Goal: Task Accomplishment & Management: Use online tool/utility

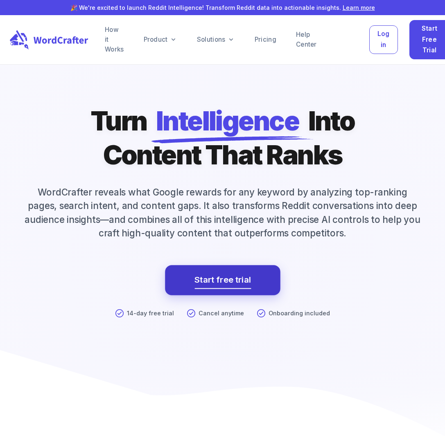
click at [227, 281] on link "Start free trial" at bounding box center [222, 280] width 56 height 15
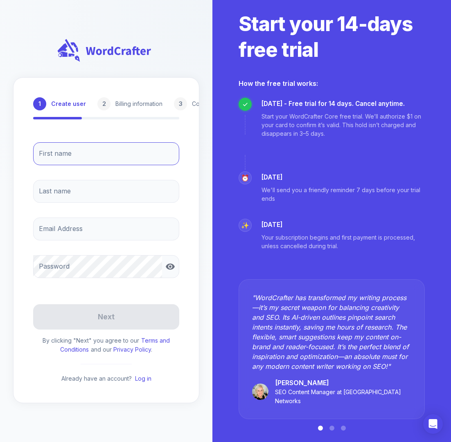
click at [99, 149] on input "First name" at bounding box center [106, 153] width 146 height 23
type input "[PERSON_NAME]"
click at [81, 194] on input "Last name" at bounding box center [106, 191] width 146 height 23
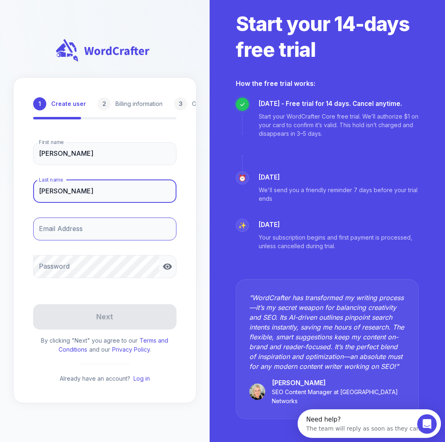
type input "[PERSON_NAME]"
click at [77, 225] on input "Email Address" at bounding box center [104, 229] width 143 height 23
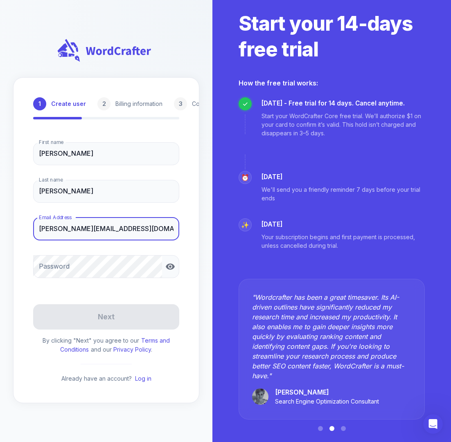
type input "[PERSON_NAME][EMAIL_ADDRESS][DOMAIN_NAME]"
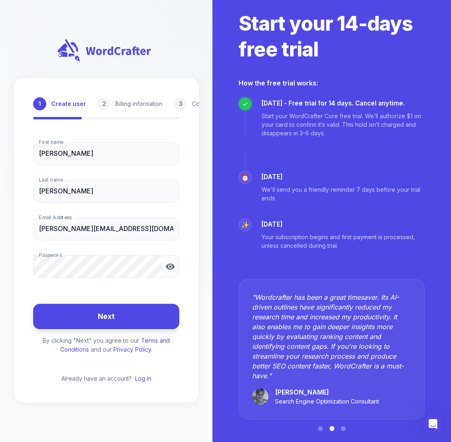
click at [151, 320] on button "Next" at bounding box center [106, 317] width 146 height 26
click at [151, 320] on form "First name [PERSON_NAME] First name Last name [PERSON_NAME] Last name Email Add…" at bounding box center [106, 260] width 146 height 248
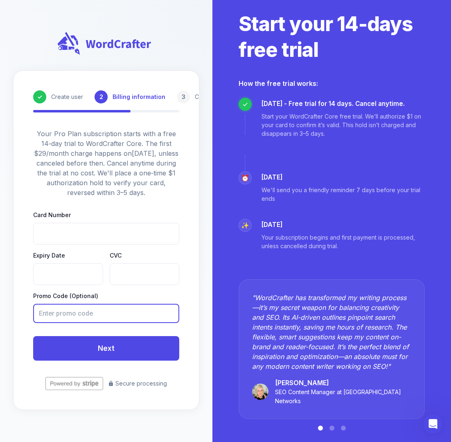
click at [64, 315] on input "text" at bounding box center [103, 313] width 140 height 19
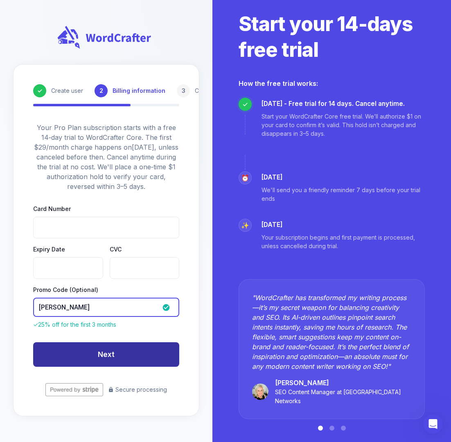
click at [126, 358] on button "Next" at bounding box center [106, 354] width 146 height 25
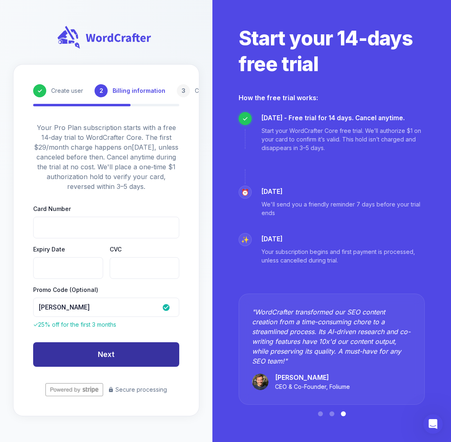
click at [126, 359] on button "Next" at bounding box center [106, 354] width 146 height 25
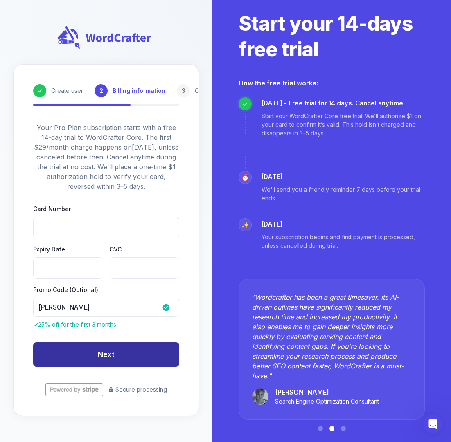
click at [121, 359] on button "Next" at bounding box center [106, 354] width 146 height 25
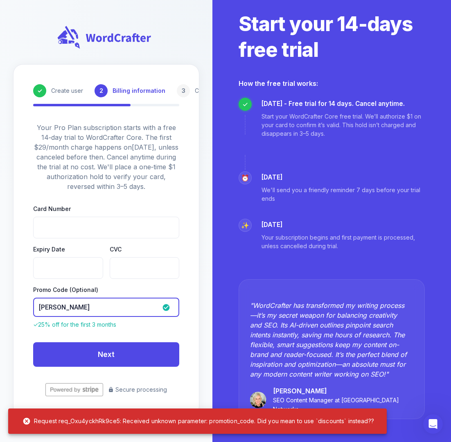
drag, startPoint x: 88, startPoint y: 313, endPoint x: 36, endPoint y: 308, distance: 51.3
click at [36, 308] on input "[PERSON_NAME]" at bounding box center [97, 307] width 129 height 19
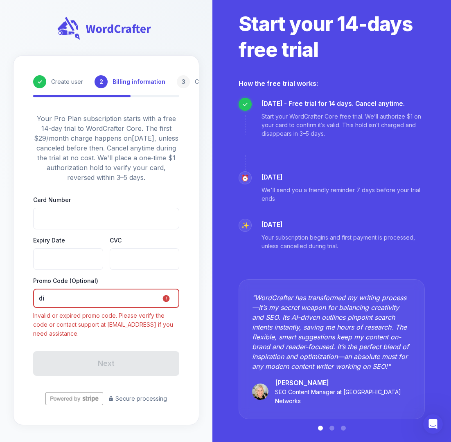
type input "d"
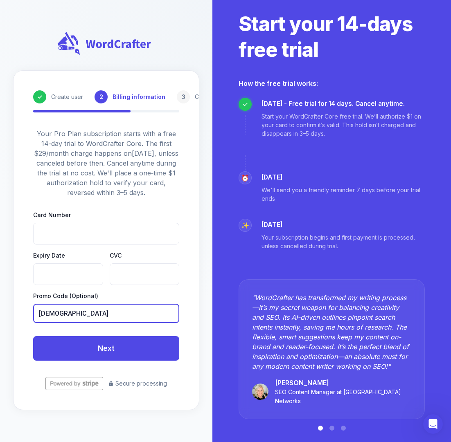
type input "[PERSON_NAME]"
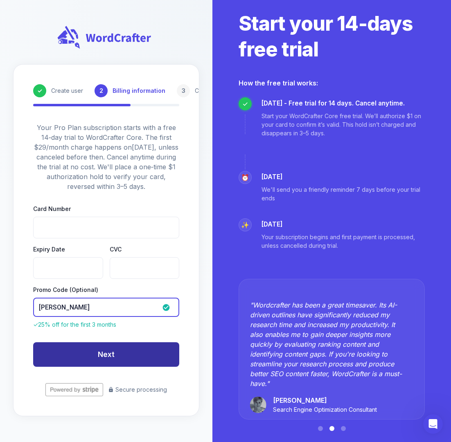
click at [96, 358] on button "Next" at bounding box center [106, 354] width 146 height 25
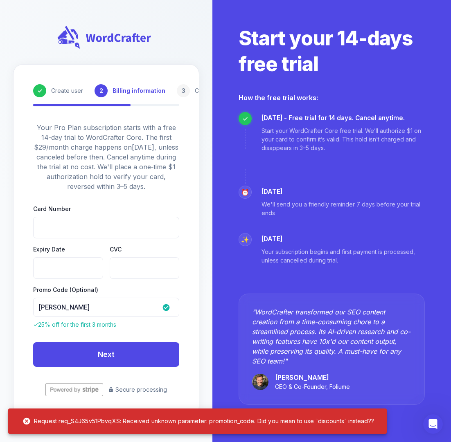
click at [375, 420] on div "Request req_S4J65v51PbvqXS: Received unknown parameter: promotion_code. Did you…" at bounding box center [198, 421] width 364 height 20
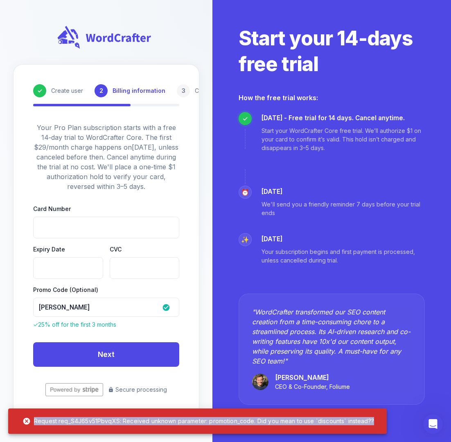
drag, startPoint x: 367, startPoint y: 421, endPoint x: 27, endPoint y: 420, distance: 339.5
click at [27, 420] on div "Request req_S4J65v51PbvqXS: Received unknown parameter: promotion_code. Did you…" at bounding box center [198, 421] width 364 height 20
copy div "Request req_S4J65v51PbvqXS: Received unknown parameter: promotion_code. Did you…"
click at [431, 422] on icon "Open Intercom Messenger" at bounding box center [431, 422] width 13 height 13
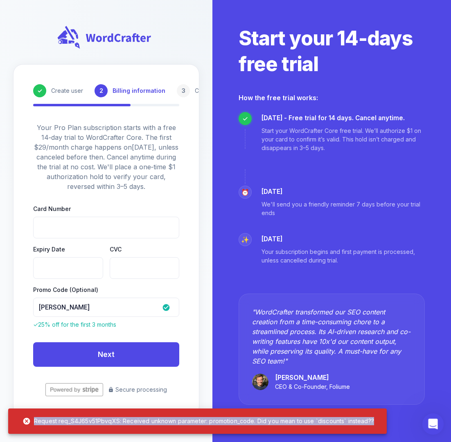
click at [431, 422] on icon "Open Intercom Messenger" at bounding box center [431, 422] width 13 height 13
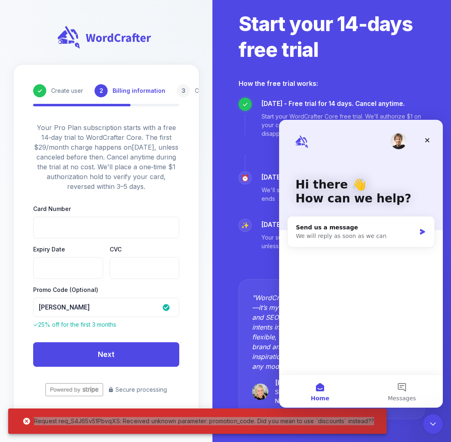
click at [334, 255] on div "Hi there 👋 How can we help? Send us a message We will reply as soon as we can" at bounding box center [361, 247] width 164 height 255
click at [419, 227] on div "Send us a message We will reply as soon as we can" at bounding box center [361, 232] width 146 height 30
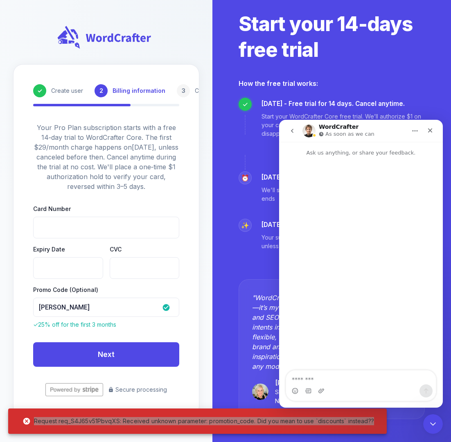
click at [332, 377] on textarea "Message…" at bounding box center [361, 378] width 150 height 14
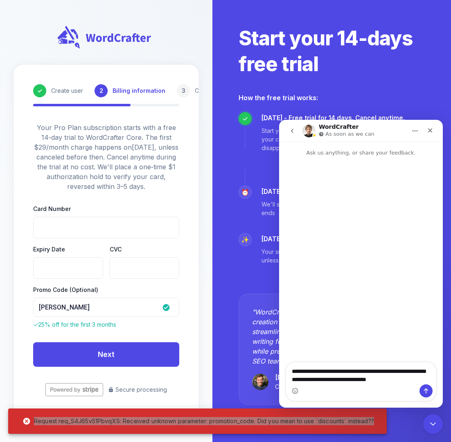
drag, startPoint x: 409, startPoint y: 380, endPoint x: 392, endPoint y: 372, distance: 18.3
click at [392, 372] on textarea "**********" at bounding box center [361, 373] width 150 height 22
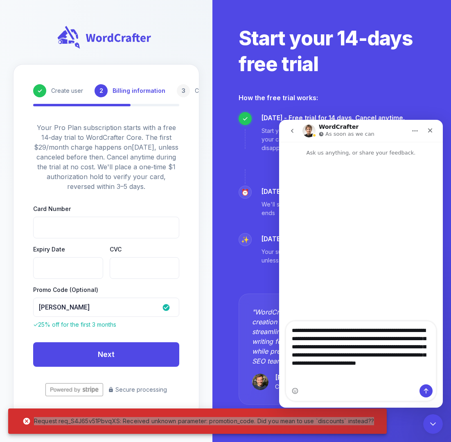
type textarea "**********"
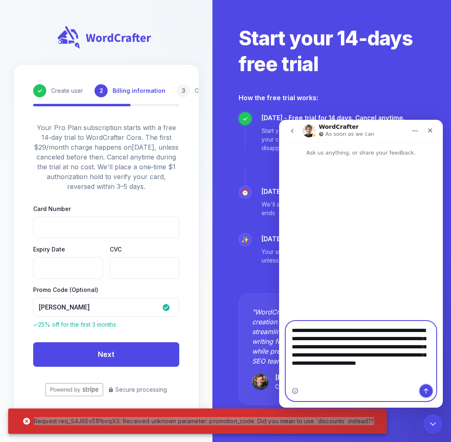
click at [426, 392] on icon "Send a message…" at bounding box center [426, 391] width 7 height 7
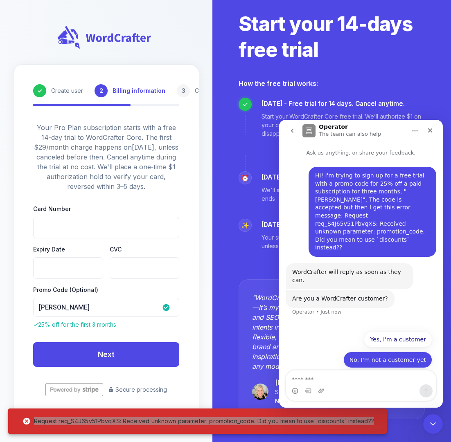
click at [407, 353] on button "No, I'm not a customer yet" at bounding box center [387, 360] width 89 height 16
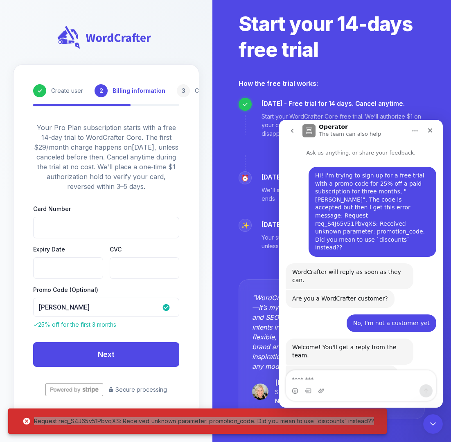
scroll to position [47, 0]
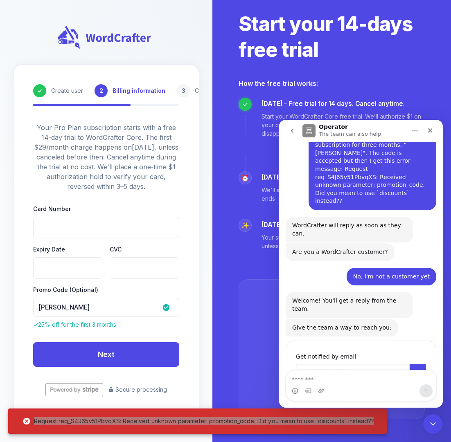
click at [304, 364] on input "Enter your email" at bounding box center [353, 372] width 114 height 16
type input "**********"
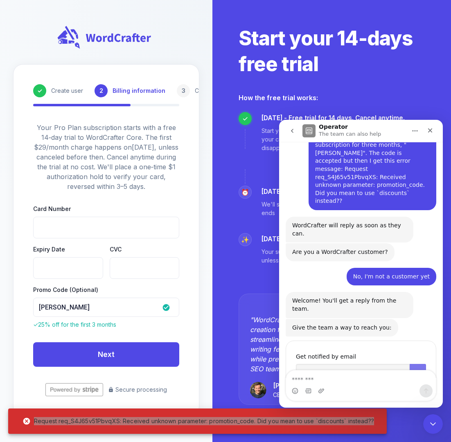
click at [416, 371] on icon "Submit" at bounding box center [417, 373] width 2 height 4
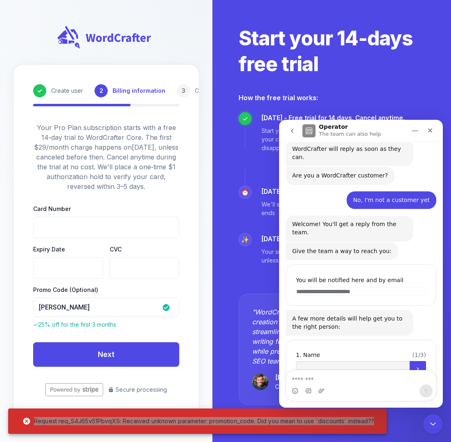
scroll to position [122, 0]
click at [333, 362] on input "Name" at bounding box center [353, 370] width 114 height 16
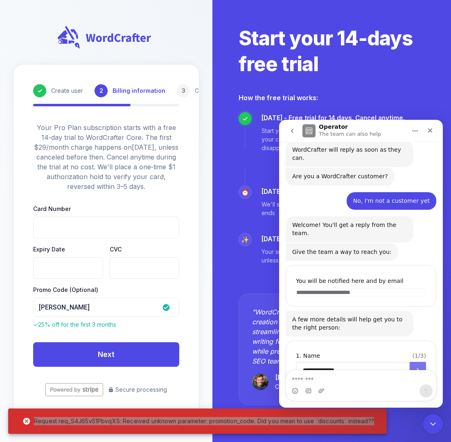
type input "**********"
click at [415, 367] on icon "Submit" at bounding box center [417, 370] width 7 height 7
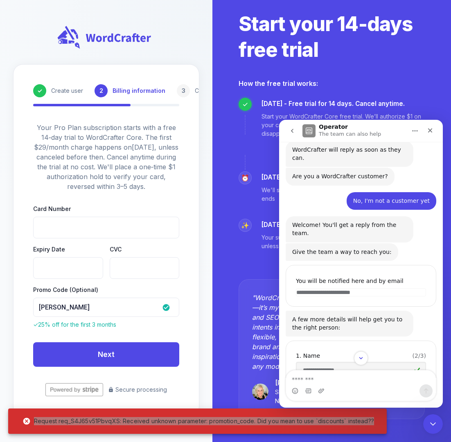
scroll to position [155, 0]
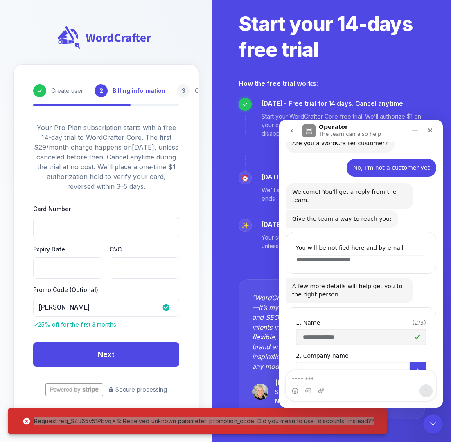
click at [349, 362] on input "Company name" at bounding box center [353, 370] width 114 height 16
type input "**********"
click at [414, 367] on icon "Submit" at bounding box center [417, 370] width 7 height 7
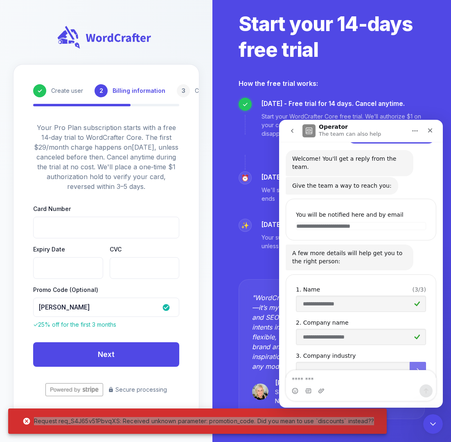
click at [414, 367] on icon "Submit" at bounding box center [417, 370] width 7 height 7
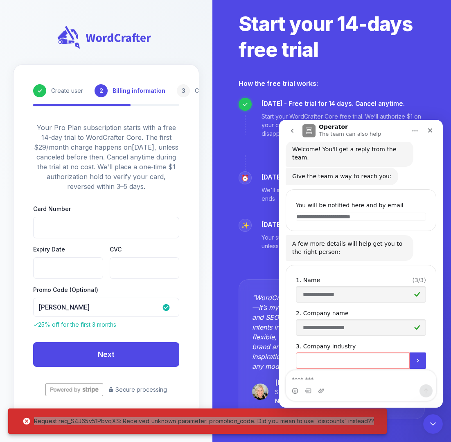
click at [358, 353] on input "Company industry" at bounding box center [353, 361] width 114 height 16
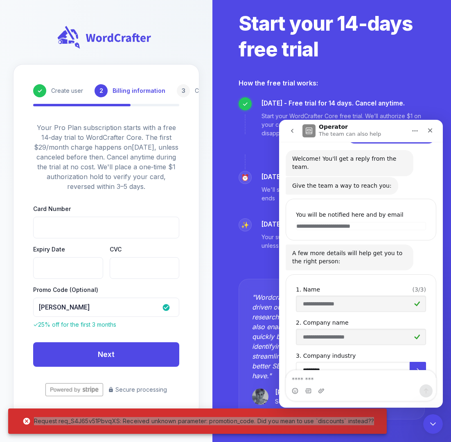
type input "*********"
click at [414, 367] on icon "Submit" at bounding box center [417, 370] width 7 height 7
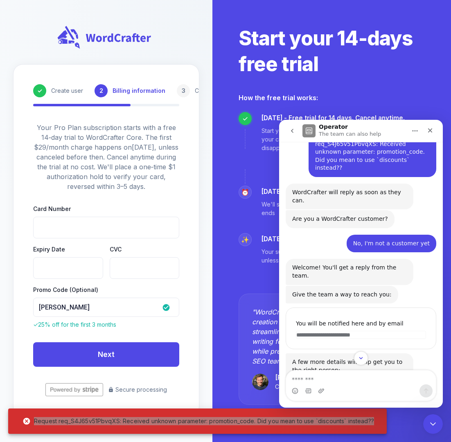
scroll to position [223, 0]
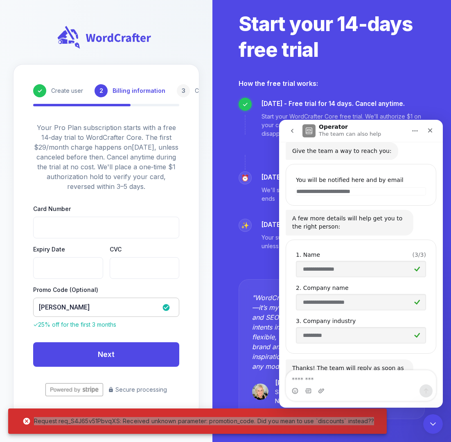
click at [166, 309] on icon at bounding box center [166, 307] width 7 height 7
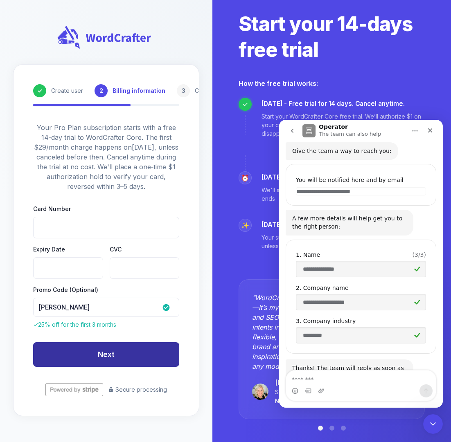
click at [155, 357] on button "Next" at bounding box center [106, 354] width 146 height 25
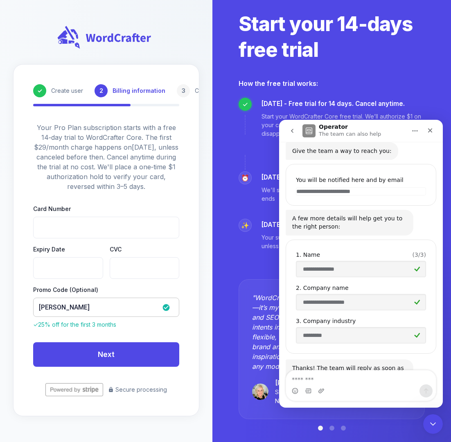
click at [167, 307] on icon at bounding box center [166, 308] width 8 height 8
click at [164, 306] on icon at bounding box center [166, 307] width 7 height 7
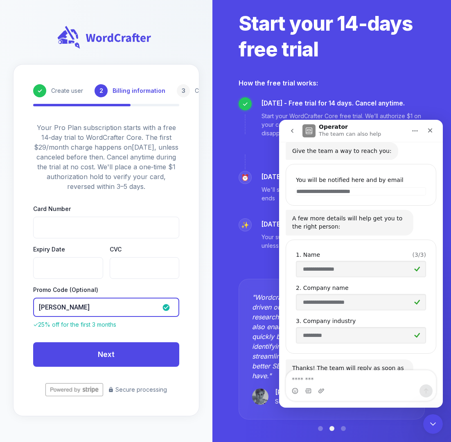
drag, startPoint x: 126, startPoint y: 312, endPoint x: 20, endPoint y: 304, distance: 105.8
click at [20, 304] on div "✓ Create user 2 Billing information 3 Complete profile Your Pro Plan subscripti…" at bounding box center [106, 240] width 186 height 352
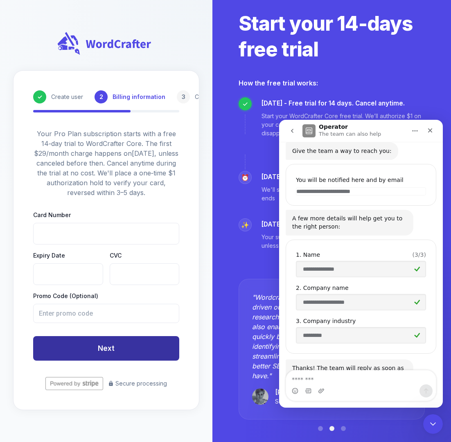
click at [89, 349] on button "Next" at bounding box center [106, 348] width 146 height 25
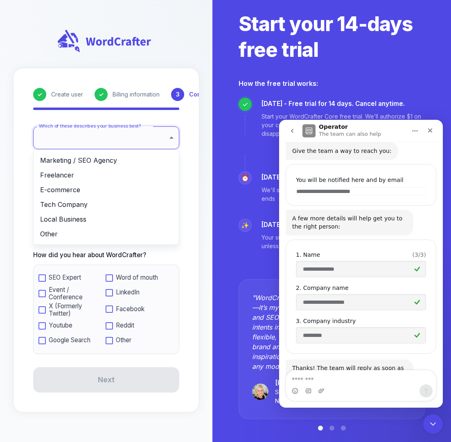
click at [171, 137] on body "✓ Create user ✓ Billing information 3 Complete profile Which of these describes…" at bounding box center [225, 221] width 451 height 442
click at [102, 170] on li "Freelancer" at bounding box center [106, 175] width 145 height 15
type input "**********"
click at [102, 170] on li "Freelancer" at bounding box center [106, 175] width 145 height 15
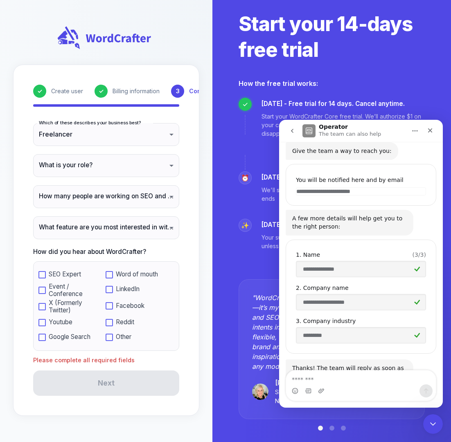
click at [107, 166] on body "**********" at bounding box center [225, 221] width 451 height 442
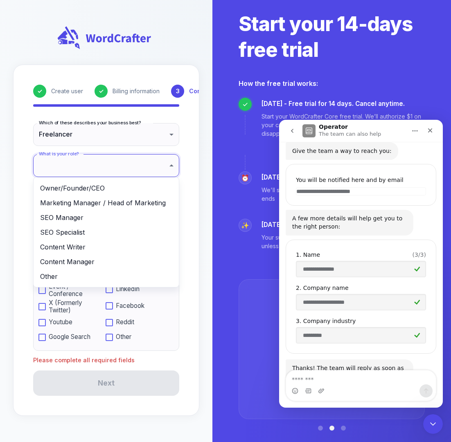
click at [101, 187] on li "Owner/Founder/CEO" at bounding box center [106, 188] width 145 height 15
type input "**********"
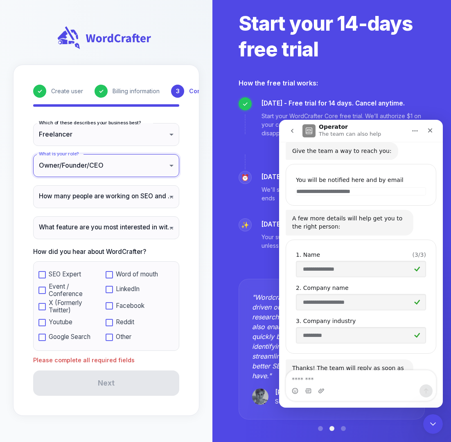
click at [157, 195] on body "**********" at bounding box center [225, 221] width 451 height 442
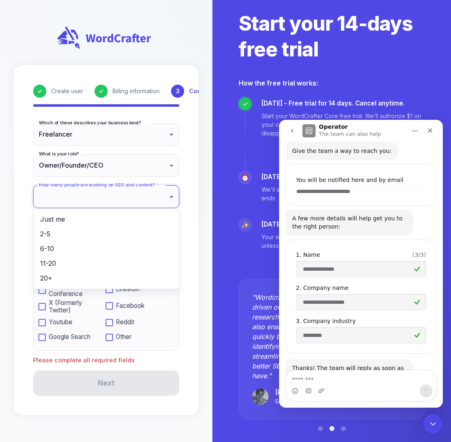
click at [157, 195] on div at bounding box center [225, 221] width 451 height 442
click at [106, 194] on body "**********" at bounding box center [225, 221] width 451 height 442
click at [106, 194] on div at bounding box center [225, 221] width 451 height 442
click at [105, 194] on body "**********" at bounding box center [225, 221] width 451 height 442
click at [105, 194] on div at bounding box center [225, 221] width 451 height 442
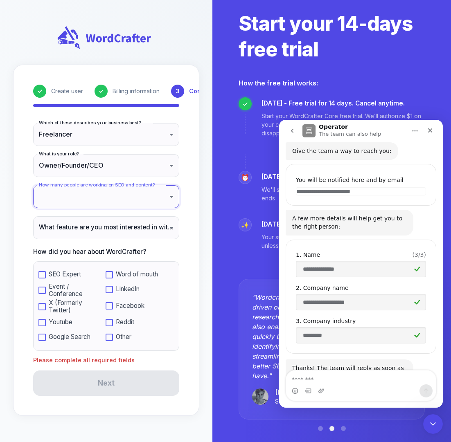
click at [105, 194] on body "**********" at bounding box center [225, 221] width 451 height 442
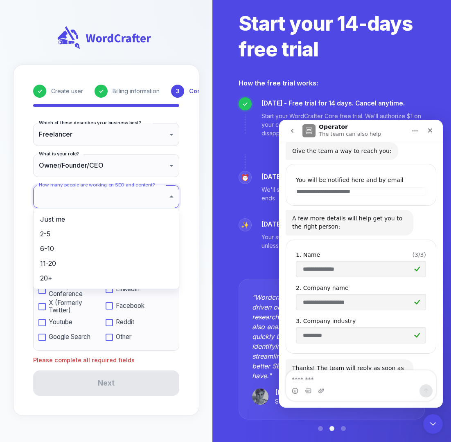
click at [105, 194] on div at bounding box center [225, 221] width 451 height 442
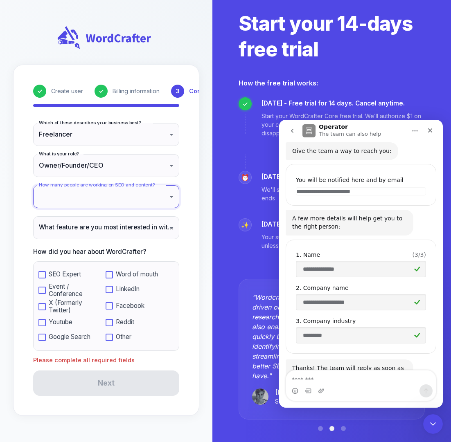
click at [105, 194] on body "**********" at bounding box center [225, 221] width 451 height 442
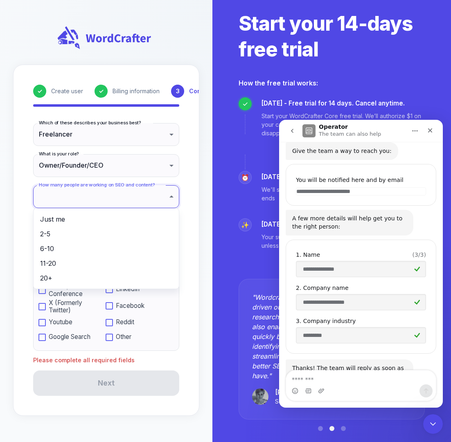
drag, startPoint x: 105, startPoint y: 194, endPoint x: 45, endPoint y: 220, distance: 65.4
click at [45, 220] on div "Just me 2-5 6-10 11-20 20+" at bounding box center [225, 221] width 451 height 442
click at [45, 220] on li "Just me" at bounding box center [106, 219] width 145 height 15
type input "*******"
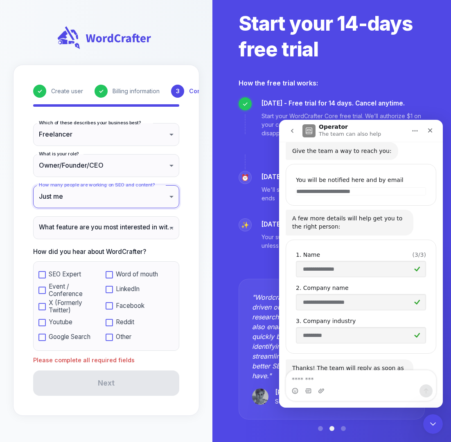
click at [161, 227] on body "**********" at bounding box center [225, 221] width 451 height 442
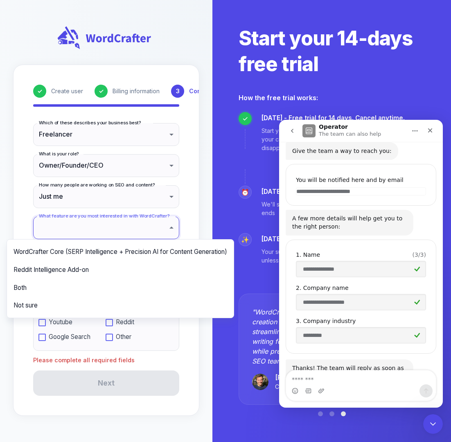
click at [43, 254] on li "WordCrafter Core (SERP Intelligence + Precision AI for Content Generation)" at bounding box center [120, 252] width 227 height 18
type input "**********"
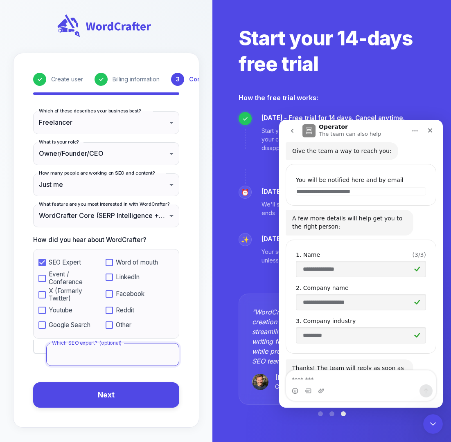
click at [77, 355] on input "Which SEO expert? (optional)" at bounding box center [112, 354] width 133 height 23
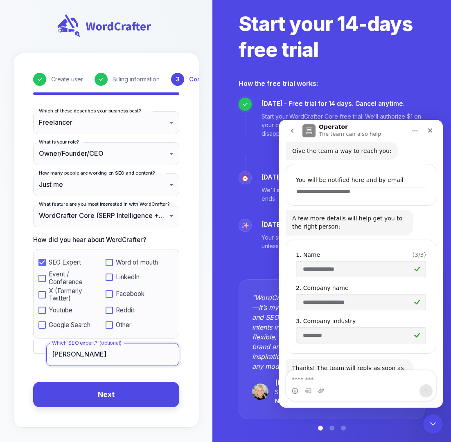
type input "[PERSON_NAME]"
click at [101, 398] on button "Next" at bounding box center [106, 395] width 146 height 26
click at [101, 398] on form "**********" at bounding box center [106, 259] width 146 height 297
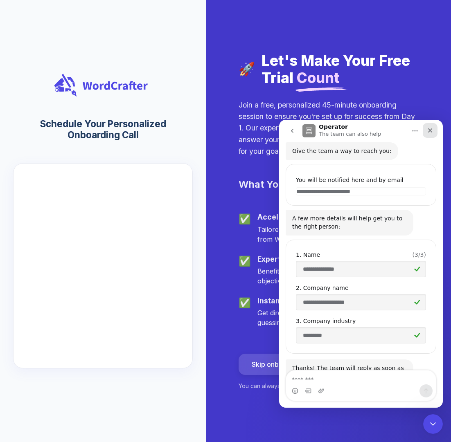
click at [429, 127] on icon "Close" at bounding box center [430, 130] width 7 height 7
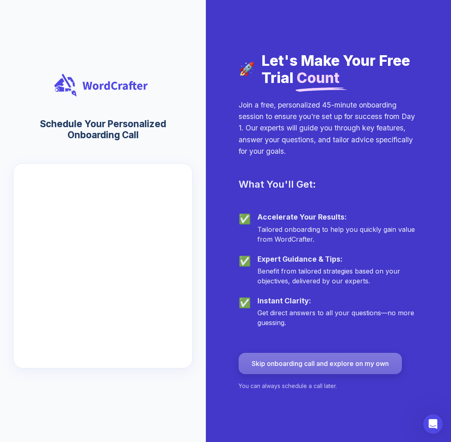
click at [317, 363] on button "Skip onboarding call and explore on my own" at bounding box center [319, 363] width 163 height 21
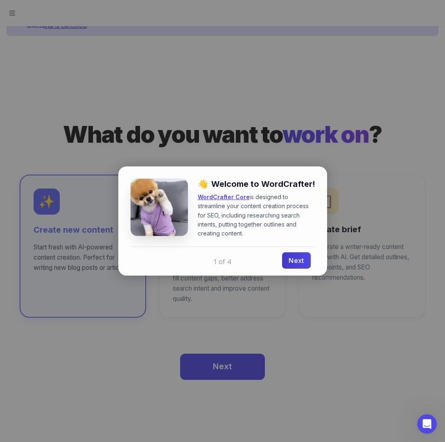
click at [294, 259] on link "Next" at bounding box center [296, 260] width 28 height 16
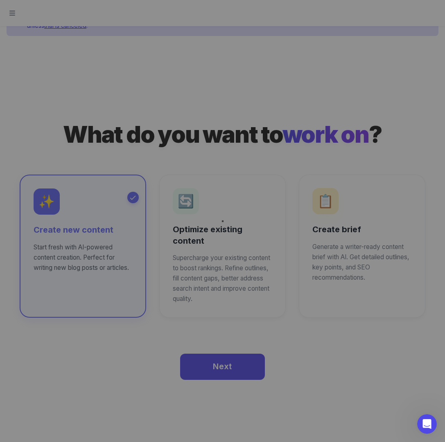
click at [294, 259] on div at bounding box center [222, 221] width 445 height 442
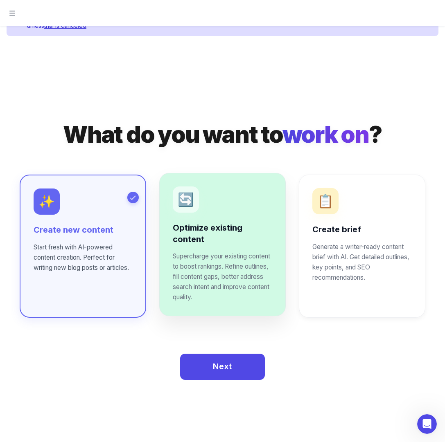
click at [210, 244] on h6 "Optimize existing content" at bounding box center [222, 234] width 99 height 22
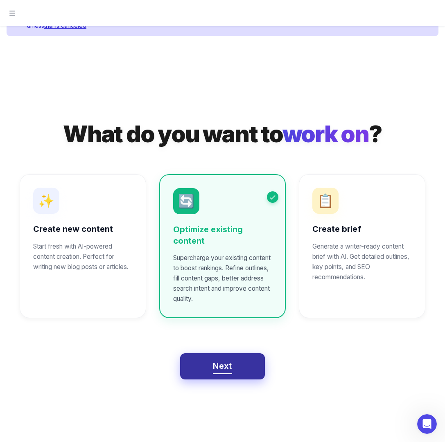
click at [221, 368] on span "Next" at bounding box center [222, 366] width 19 height 14
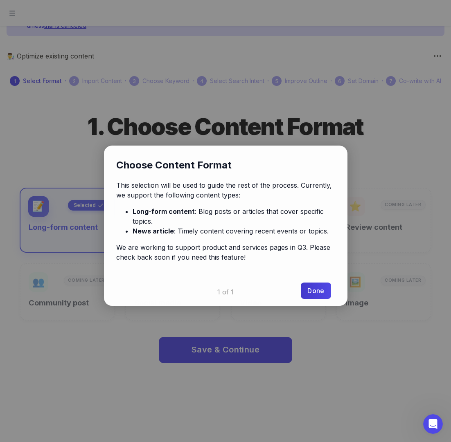
click at [317, 283] on link "Done" at bounding box center [316, 291] width 30 height 16
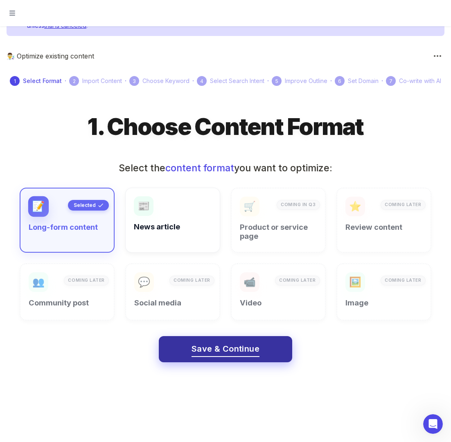
click at [240, 350] on span "Save & Continue" at bounding box center [225, 349] width 68 height 14
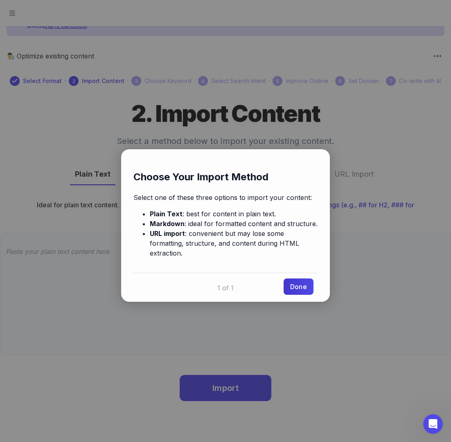
click at [299, 279] on link "Done" at bounding box center [298, 287] width 30 height 16
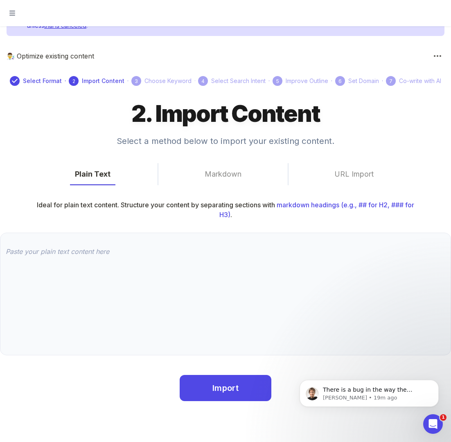
scroll to position [341, 0]
click at [346, 393] on p "There is a bug in the way the system is handling the promo code. Let me check o…" at bounding box center [376, 390] width 106 height 8
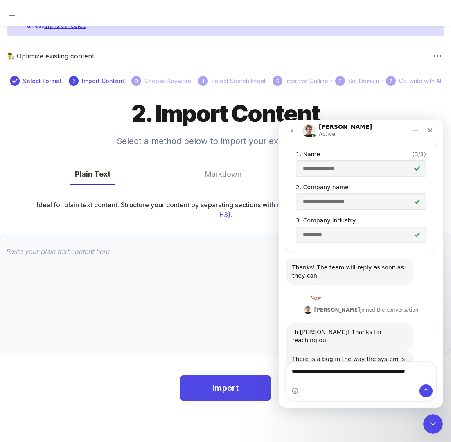
scroll to position [331, 0]
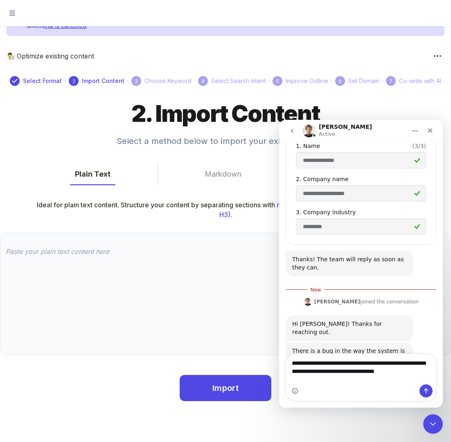
drag, startPoint x: 326, startPoint y: 371, endPoint x: 288, endPoint y: 367, distance: 38.7
click at [288, 367] on textarea "**********" at bounding box center [361, 365] width 150 height 22
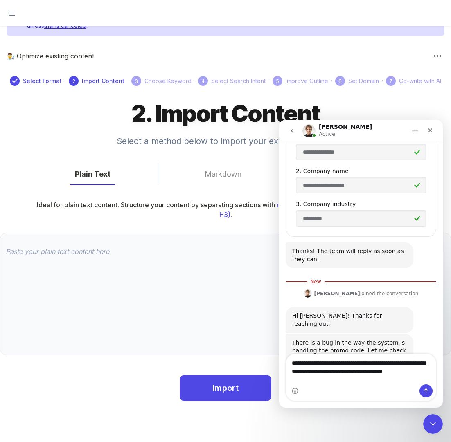
click at [311, 378] on textarea "**********" at bounding box center [361, 369] width 150 height 30
type textarea "**********"
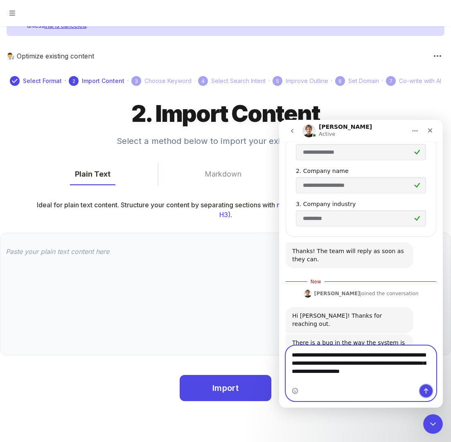
click at [424, 391] on icon "Send a message…" at bounding box center [426, 391] width 4 height 5
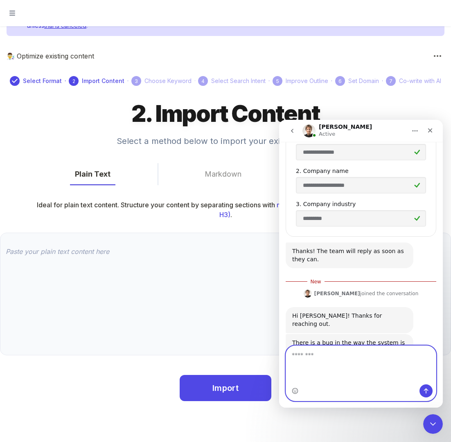
scroll to position [358, 0]
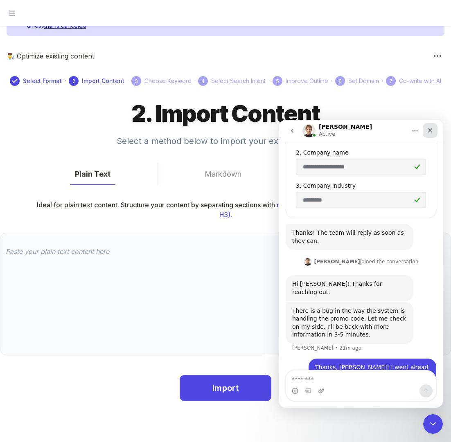
click at [430, 129] on icon "Close" at bounding box center [430, 130] width 7 height 7
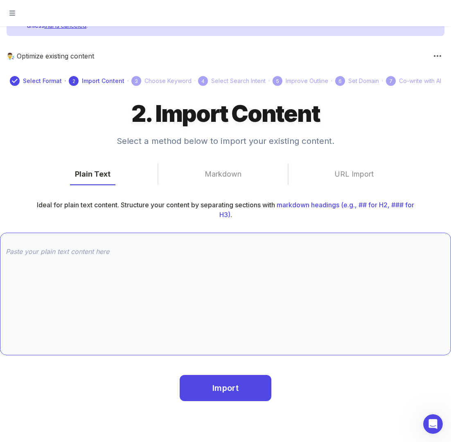
click at [80, 251] on textarea at bounding box center [225, 294] width 439 height 94
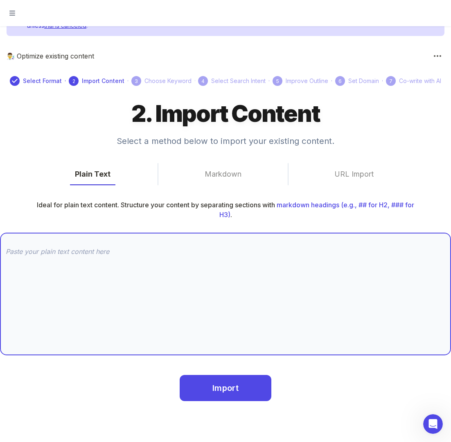
scroll to position [389, 0]
click at [15, 250] on textarea at bounding box center [225, 294] width 439 height 94
click at [43, 252] on textarea at bounding box center [225, 294] width 439 height 94
paste textarea "LorEmip: Dolorsitam cons ad. elitseddoei (Tempor 2665) I1: Utlaboreet Dolo ma A…"
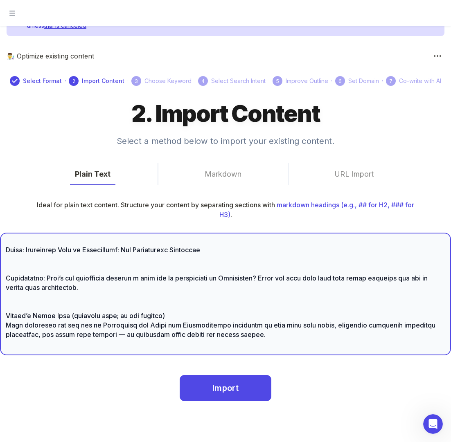
scroll to position [75, 0]
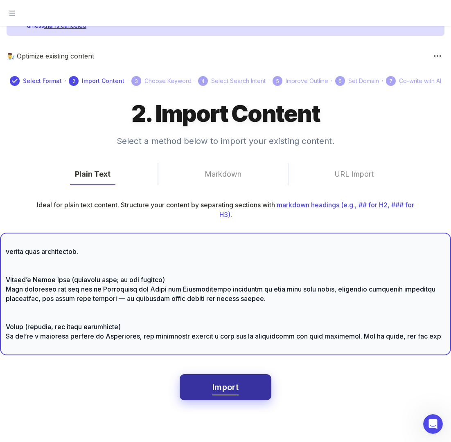
type textarea "LorEmip: Dolorsitam cons ad. elitseddoei (Tempor 2665) I1: Utlaboreet Dolo ma A…"
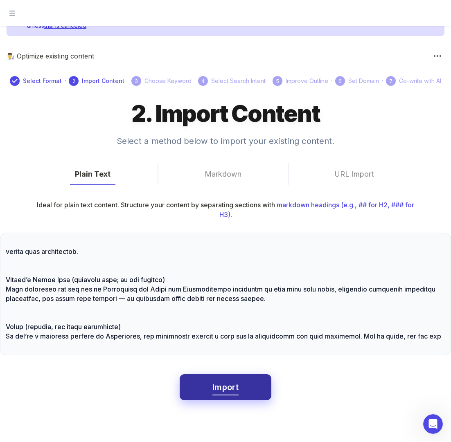
click at [223, 389] on span "Import" at bounding box center [225, 387] width 26 height 14
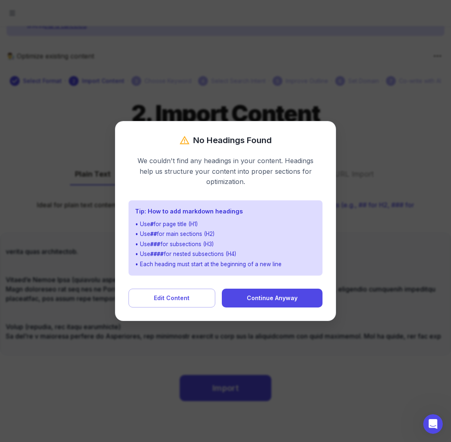
click at [70, 254] on div at bounding box center [225, 221] width 451 height 442
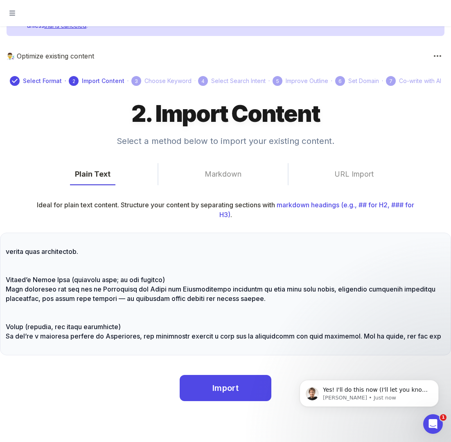
scroll to position [406, 0]
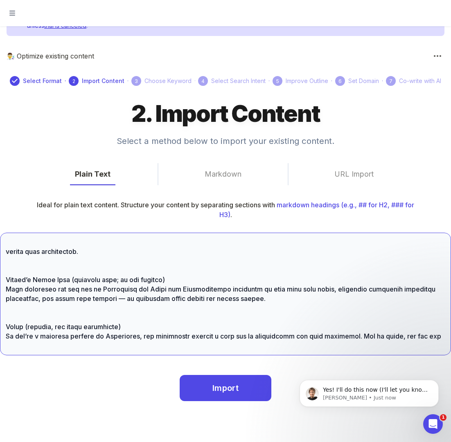
click at [325, 309] on textarea at bounding box center [225, 294] width 439 height 94
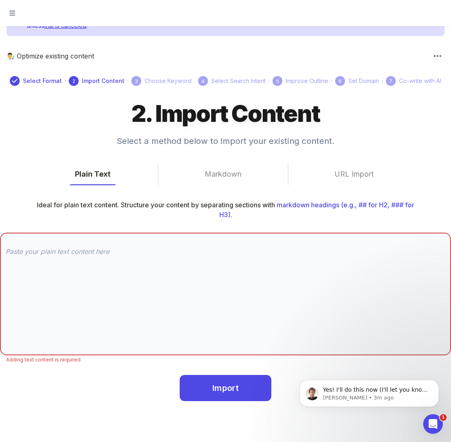
scroll to position [438, 0]
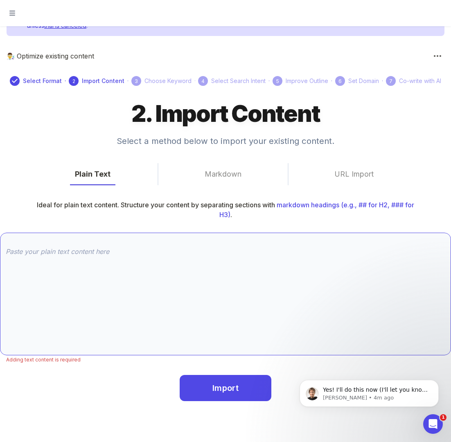
click at [83, 247] on div "x ​" at bounding box center [225, 294] width 451 height 123
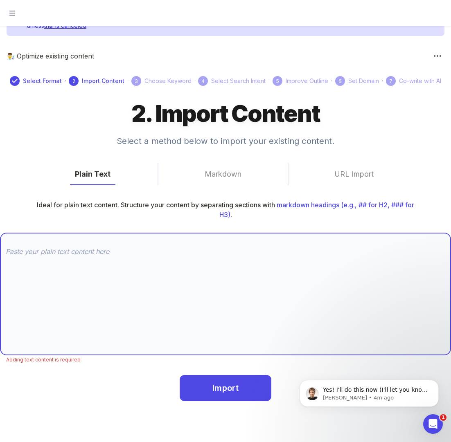
click at [59, 248] on textarea at bounding box center [225, 294] width 439 height 94
paste textarea "# Loremipsum Dolo si Ametconsect: Adip Elitseddo Eius te Inci **Utla (etdo magn…"
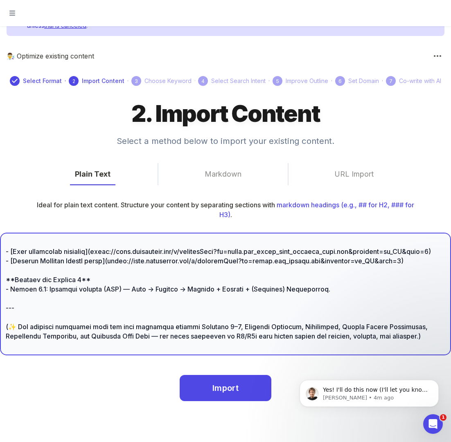
scroll to position [1148, 0]
click at [410, 330] on textarea at bounding box center [225, 294] width 439 height 94
click at [411, 321] on textarea at bounding box center [225, 294] width 439 height 94
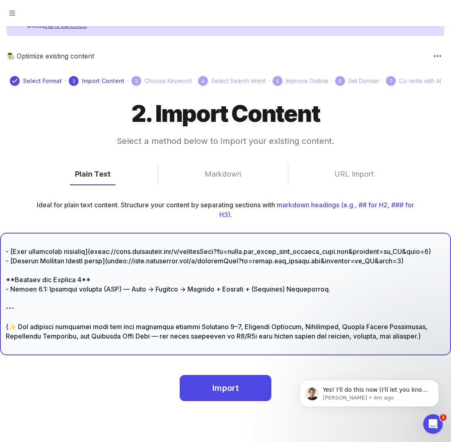
click at [229, 312] on textarea at bounding box center [225, 294] width 439 height 94
drag, startPoint x: 412, startPoint y: 327, endPoint x: 392, endPoint y: 328, distance: 20.0
click at [411, 328] on textarea at bounding box center [225, 294] width 439 height 94
click at [281, 326] on textarea at bounding box center [225, 294] width 439 height 94
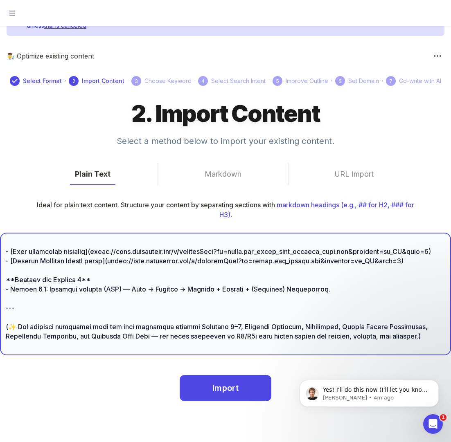
drag, startPoint x: 405, startPoint y: 329, endPoint x: 4, endPoint y: 297, distance: 402.2
click at [4, 297] on div "x ​" at bounding box center [225, 294] width 451 height 123
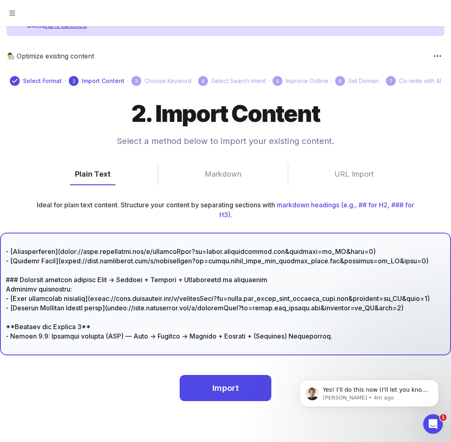
scroll to position [1129, 0]
paste textarea "## 9. Lor Ipsum dolorsi am Consectetu ### Adi elitseddoe tempori - U Labo et do…"
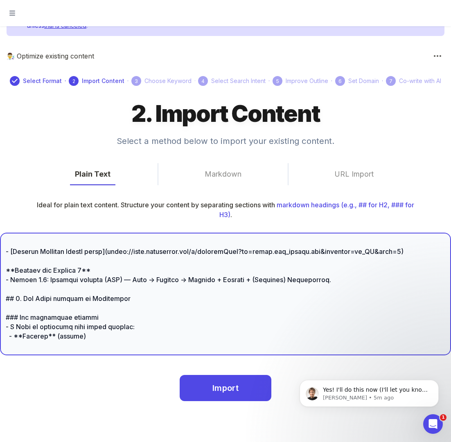
scroll to position [2765, 0]
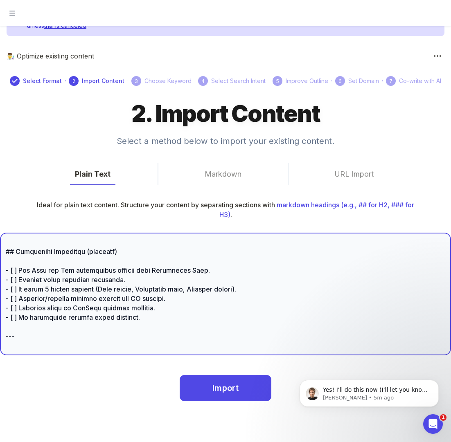
click at [25, 332] on textarea at bounding box center [225, 294] width 439 height 94
click at [7, 326] on textarea at bounding box center [225, 294] width 439 height 94
drag, startPoint x: 34, startPoint y: 333, endPoint x: 7, endPoint y: 333, distance: 27.0
click at [7, 333] on textarea at bounding box center [225, 294] width 439 height 94
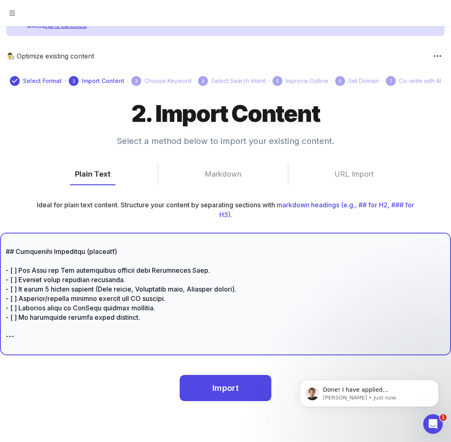
click at [13, 332] on textarea at bounding box center [225, 294] width 439 height 94
drag, startPoint x: 14, startPoint y: 332, endPoint x: -1, endPoint y: 332, distance: 14.7
click at [0, 332] on html "Your free trial to WordCrafter Core is active until [DATE] . Your subscription …" at bounding box center [225, 221] width 451 height 442
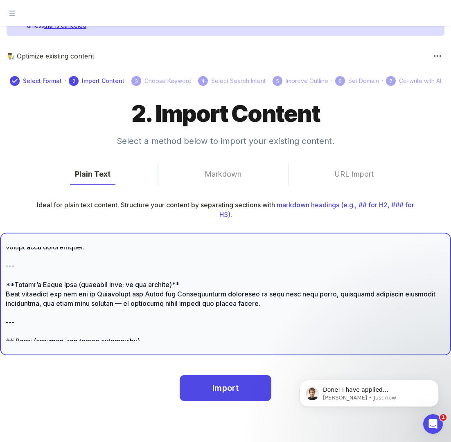
scroll to position [0, 0]
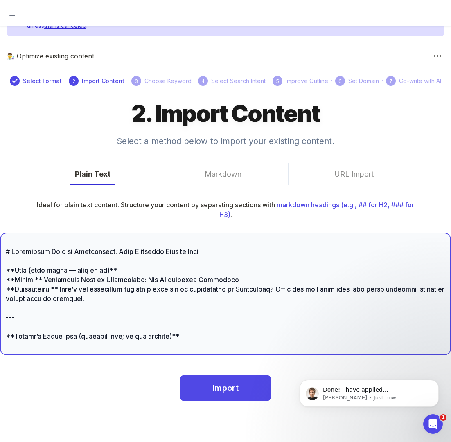
click at [71, 251] on textarea at bounding box center [225, 294] width 439 height 94
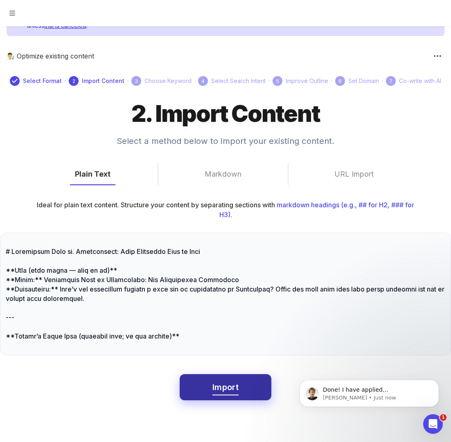
click at [222, 389] on span "Import" at bounding box center [225, 387] width 26 height 14
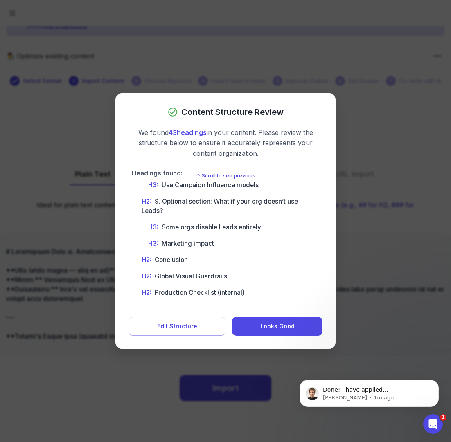
scroll to position [663, 0]
drag, startPoint x: 189, startPoint y: 283, endPoint x: 252, endPoint y: 292, distance: 64.2
click at [191, 282] on li "H2 : Global Visual Guardrails" at bounding box center [223, 276] width 191 height 16
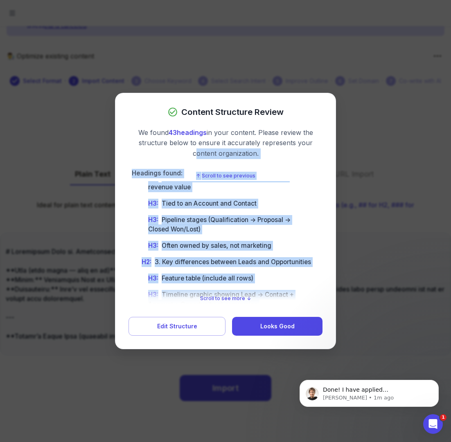
scroll to position [0, 0]
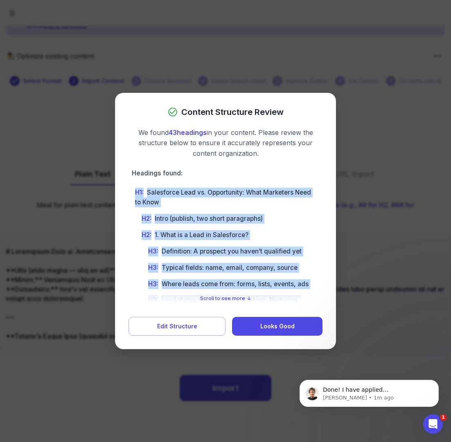
drag, startPoint x: 252, startPoint y: 292, endPoint x: 136, endPoint y: 189, distance: 155.3
copy ul "L2 : Ipsumdolor Sita co. Adipiscinge: Sedd Eiusmodte Inci ut Labo E9 : Dolor (m…"
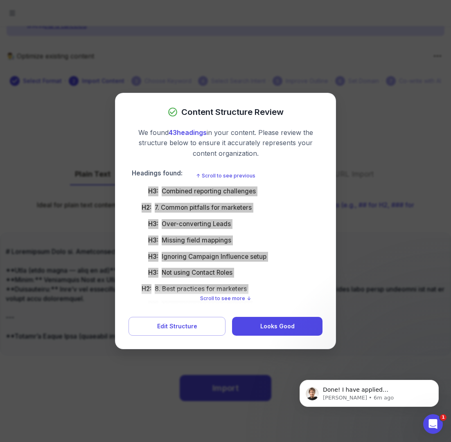
scroll to position [505, 0]
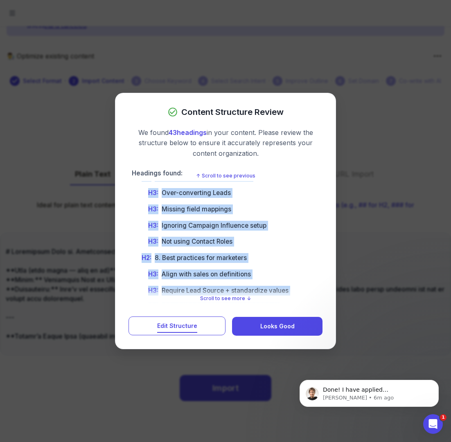
click at [179, 328] on span "Edit Structure" at bounding box center [177, 326] width 40 height 10
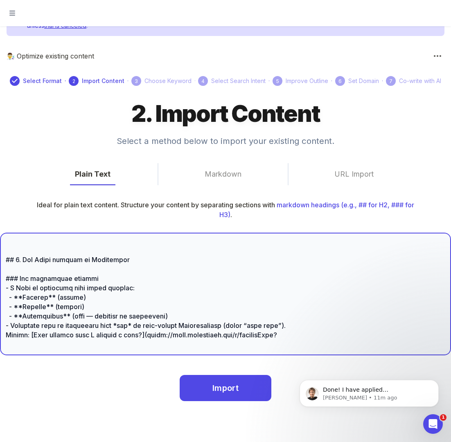
scroll to position [1168, 0]
drag, startPoint x: 24, startPoint y: 279, endPoint x: 132, endPoint y: 279, distance: 108.4
click at [132, 279] on textarea at bounding box center [225, 294] width 439 height 94
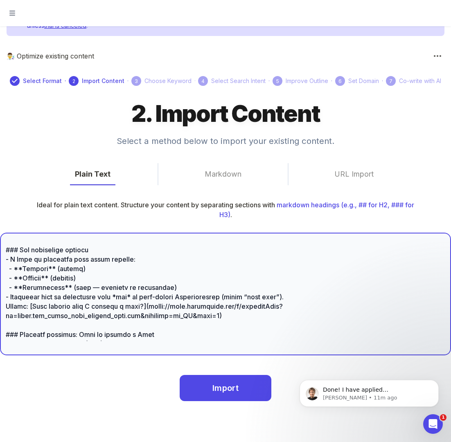
scroll to position [1157, 0]
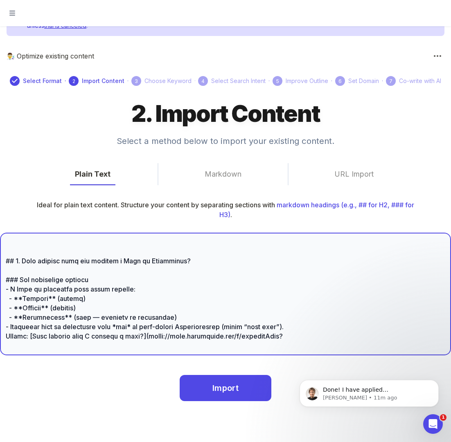
drag, startPoint x: 33, startPoint y: 310, endPoint x: 21, endPoint y: 308, distance: 12.3
click at [21, 308] on textarea at bounding box center [225, 294] width 439 height 94
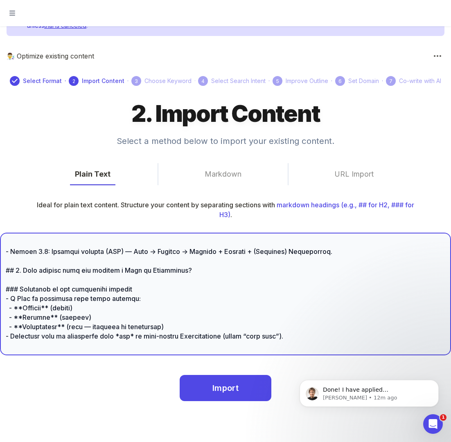
click at [12, 318] on textarea at bounding box center [225, 294] width 439 height 94
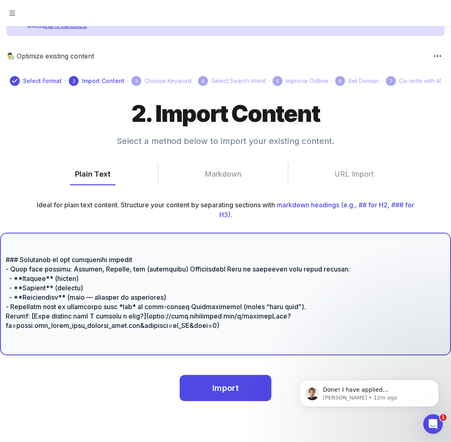
scroll to position [1186, 0]
click at [347, 288] on textarea at bounding box center [225, 294] width 439 height 94
click at [343, 288] on textarea at bounding box center [225, 294] width 439 height 94
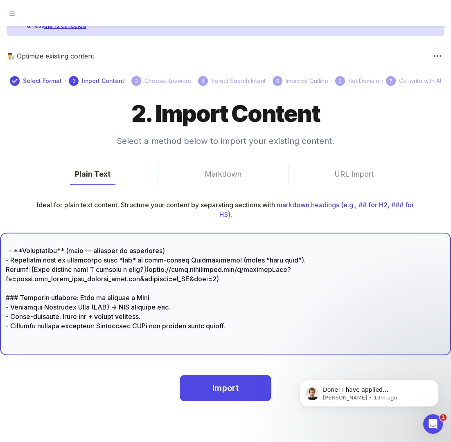
scroll to position [1216, 0]
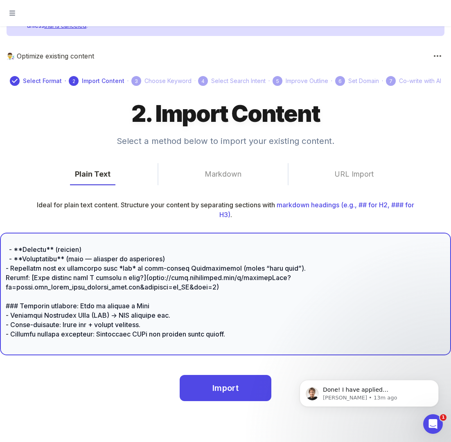
click at [175, 288] on textarea at bounding box center [225, 294] width 439 height 94
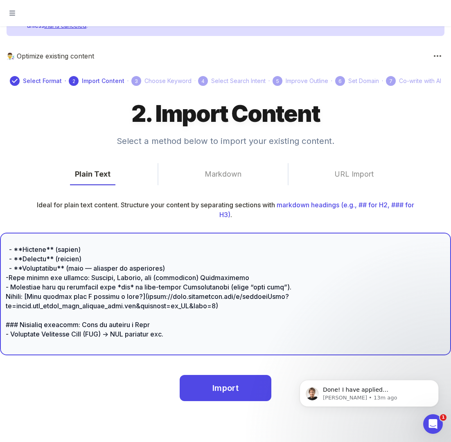
drag, startPoint x: 238, startPoint y: 297, endPoint x: 58, endPoint y: 299, distance: 180.8
click at [58, 299] on textarea at bounding box center [225, 294] width 439 height 94
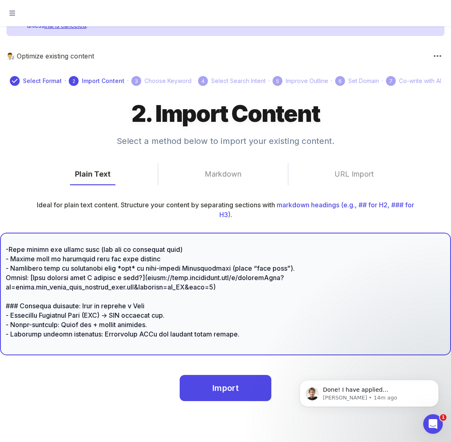
scroll to position [1240, 0]
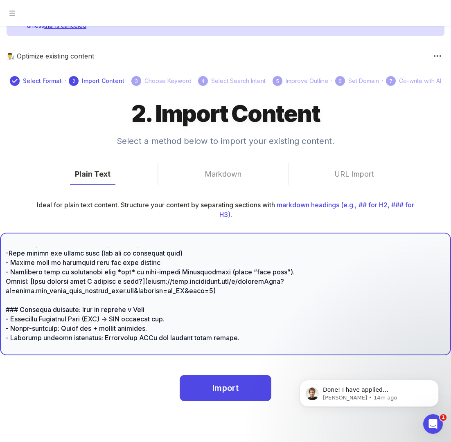
type textarea "# Loremipsum Dolo si. Ametconsect: Adip Elitseddo Eius te Inci **Utla (etdo mag…"
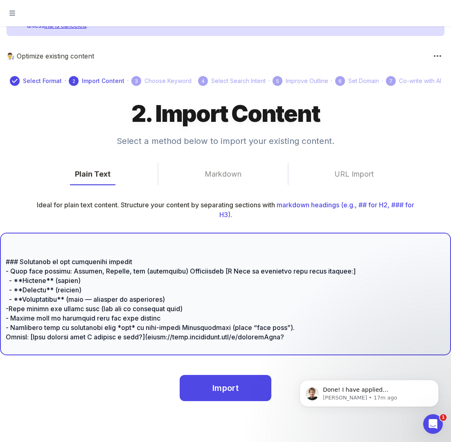
scroll to position [1185, 0]
